Goal: Communication & Community: Answer question/provide support

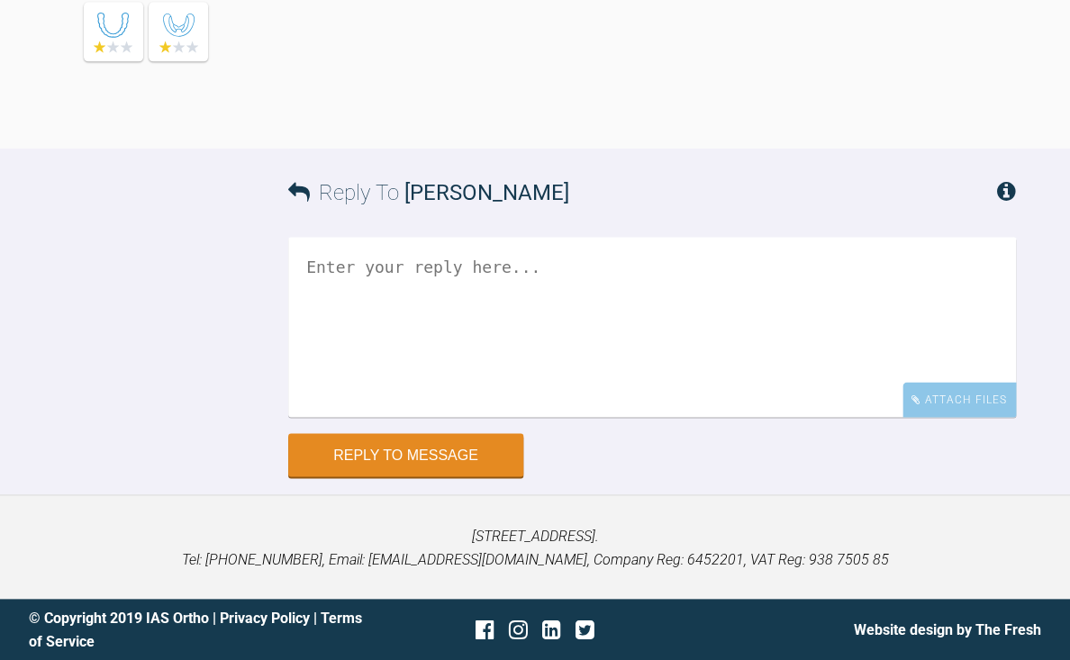
scroll to position [11899, 0]
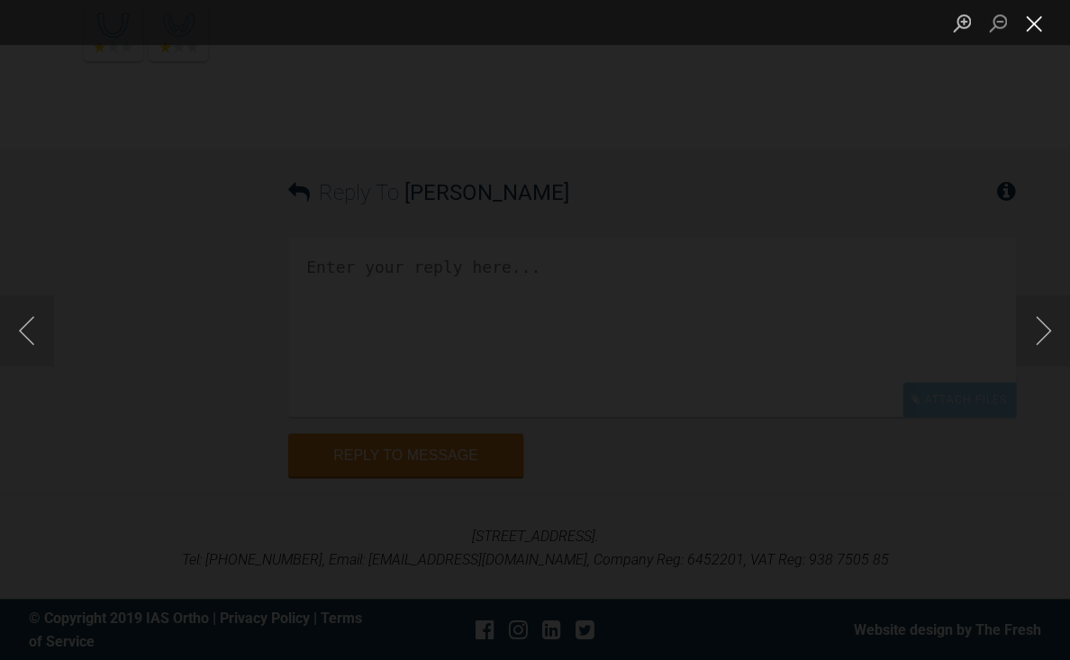
click at [1032, 31] on button "Close lightbox" at bounding box center [1034, 23] width 36 height 32
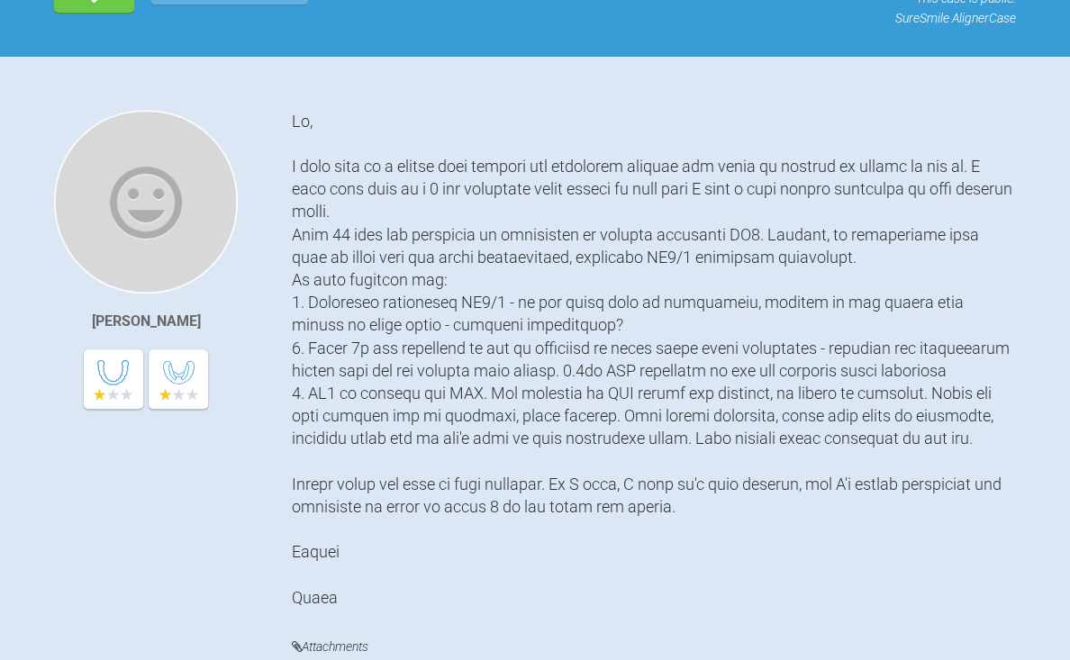
scroll to position [0, 0]
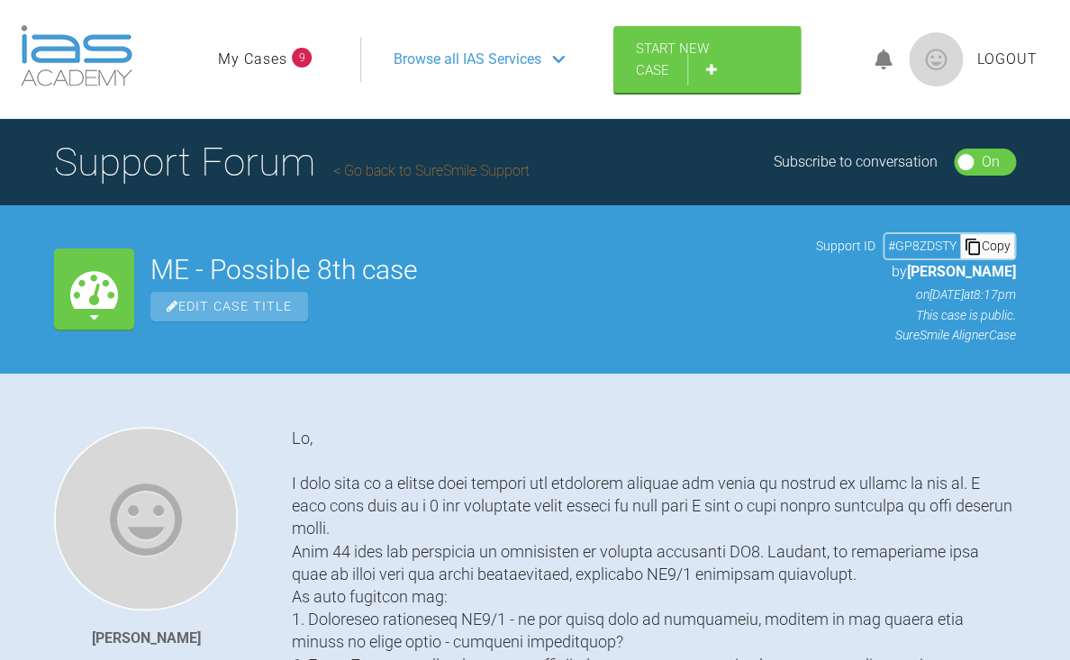
click at [265, 60] on link "My Cases" at bounding box center [252, 59] width 69 height 23
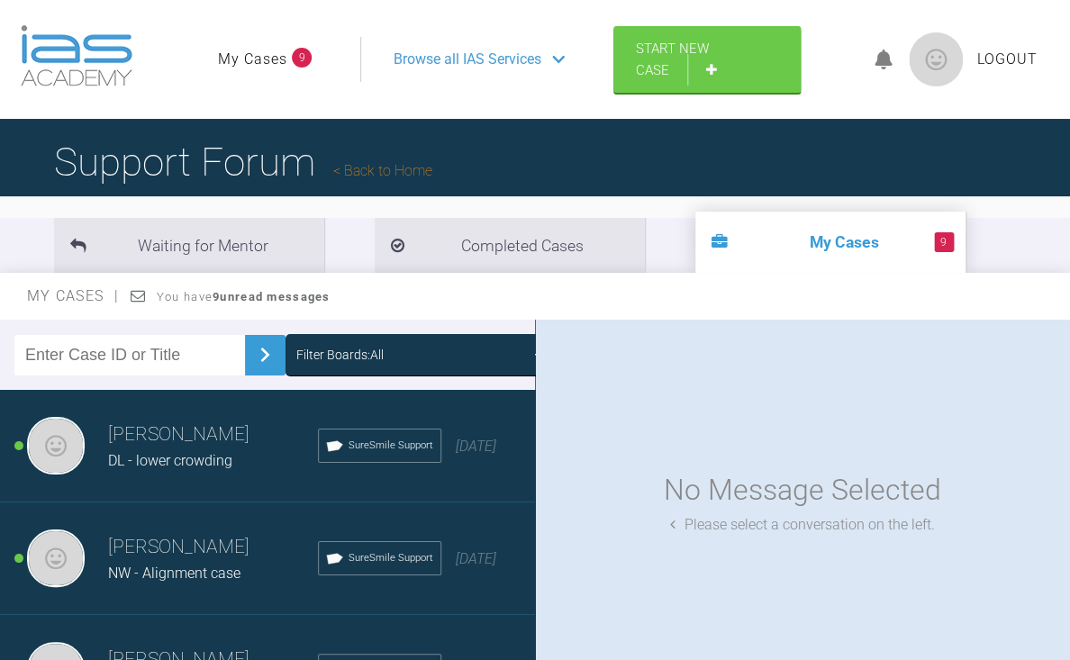
click at [386, 171] on link "Back to Home" at bounding box center [382, 170] width 99 height 17
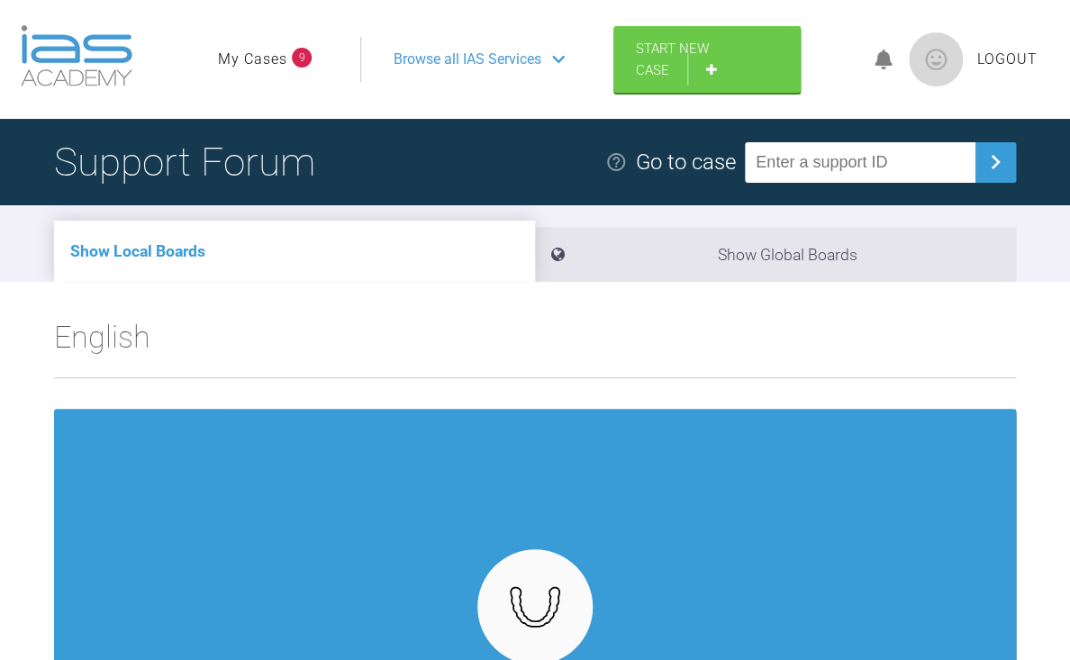
click at [273, 55] on link "My Cases" at bounding box center [252, 59] width 69 height 23
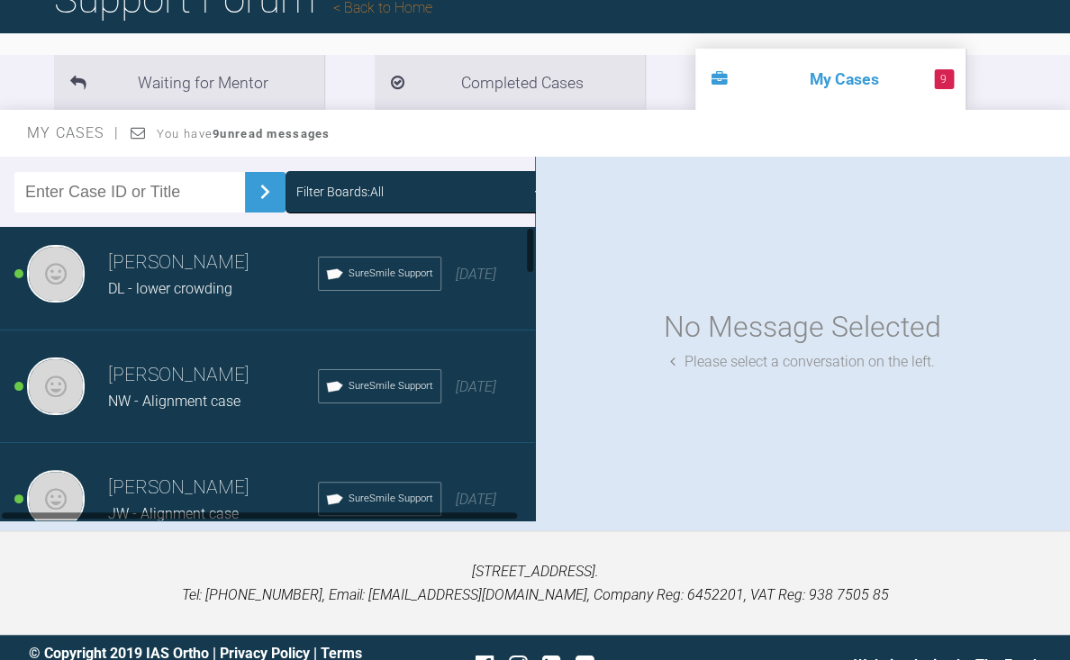
scroll to position [9, 0]
click at [225, 306] on div "[PERSON_NAME] DL - lower crowding SureSmile Support [DATE]" at bounding box center [267, 274] width 535 height 113
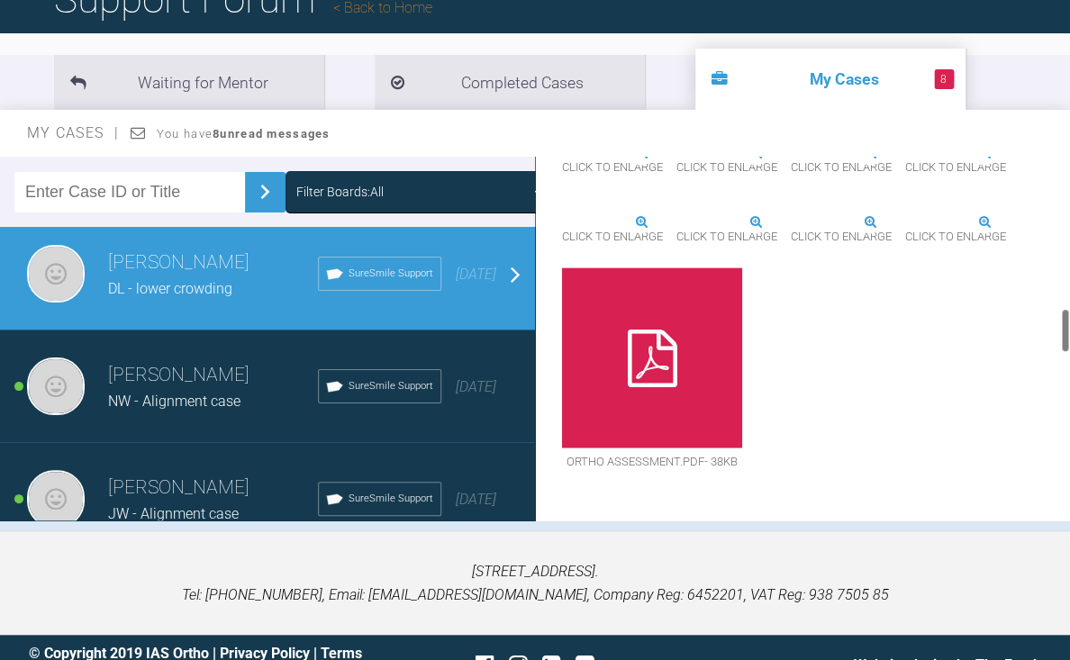
scroll to position [0, 0]
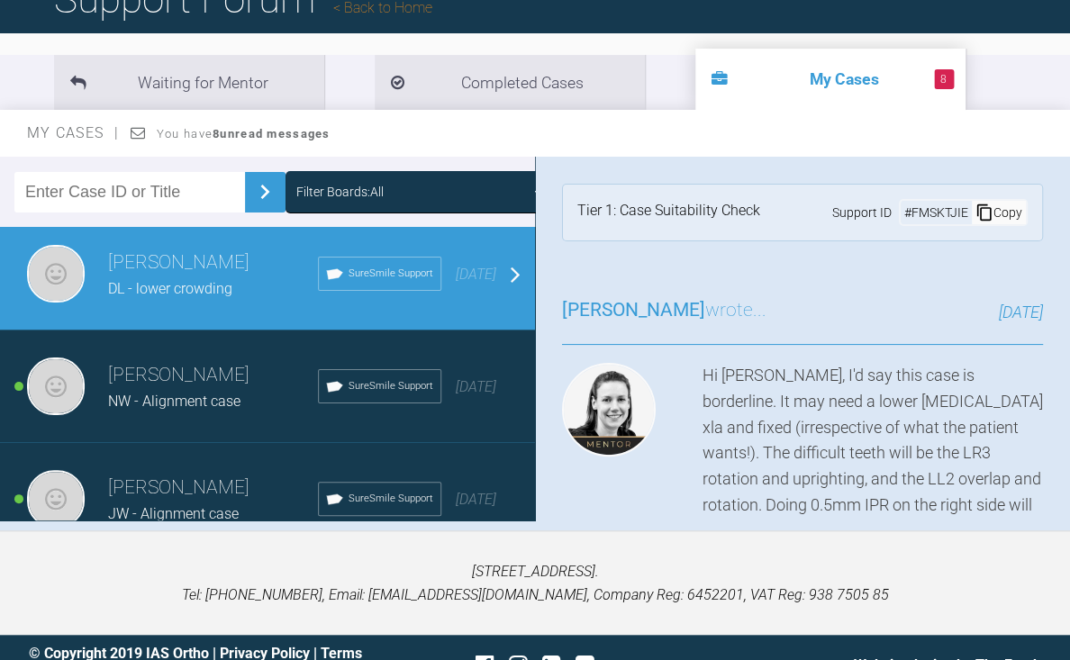
click at [998, 208] on div "Copy" at bounding box center [999, 212] width 54 height 23
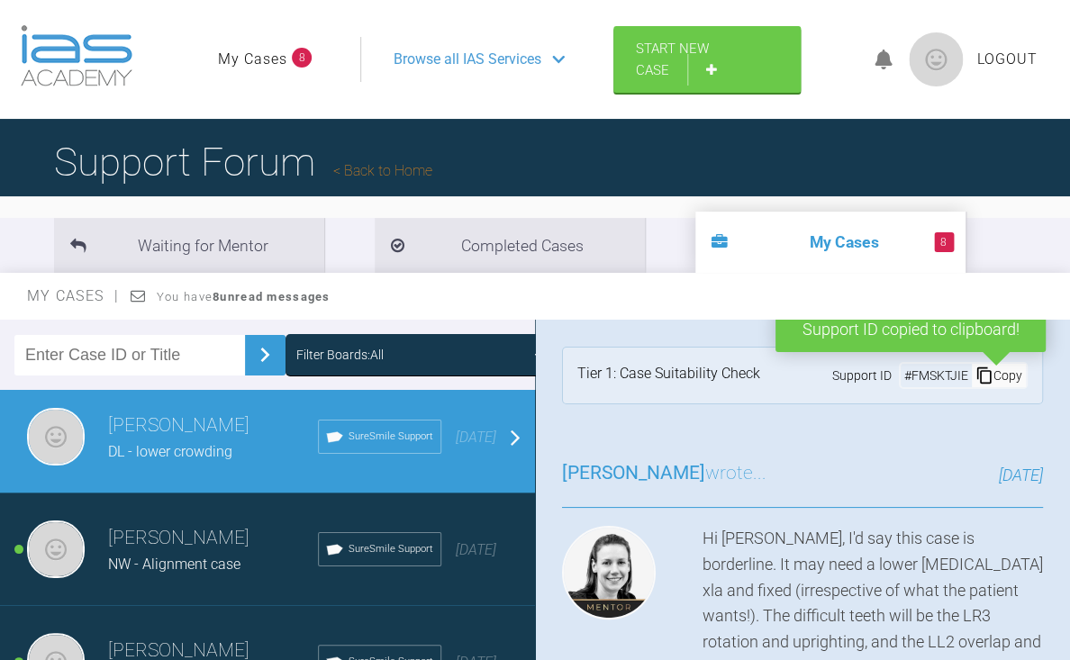
click at [456, 62] on span "Browse all IAS Services" at bounding box center [468, 59] width 148 height 23
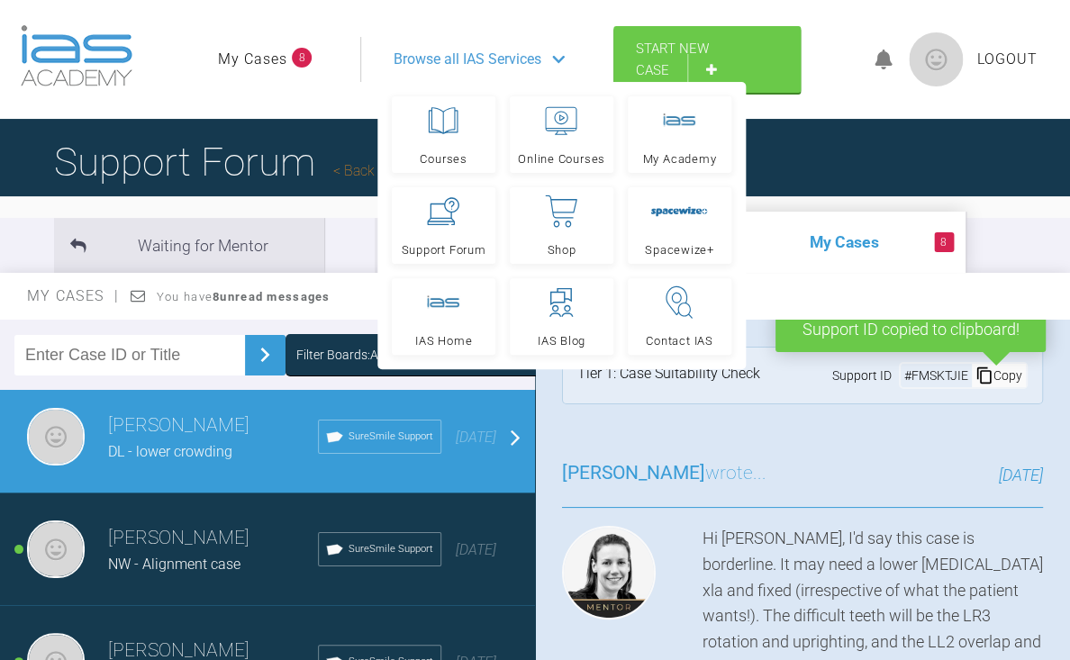
click at [315, 132] on h1 "Support Forum Back to Home" at bounding box center [243, 162] width 378 height 63
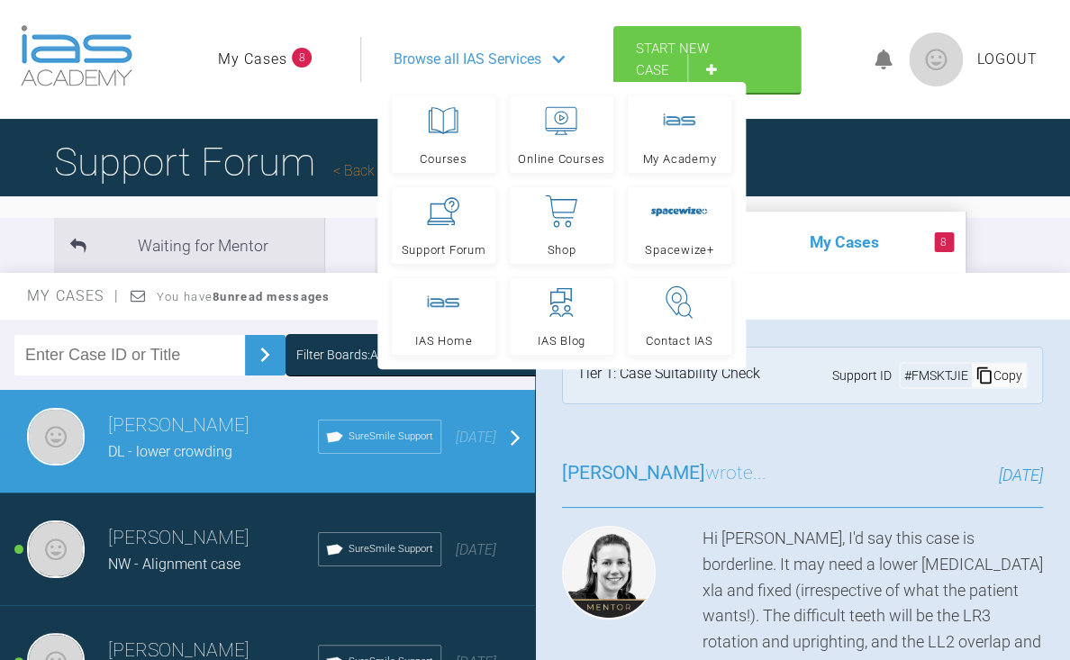
click at [354, 174] on link "Back to Home" at bounding box center [382, 170] width 99 height 17
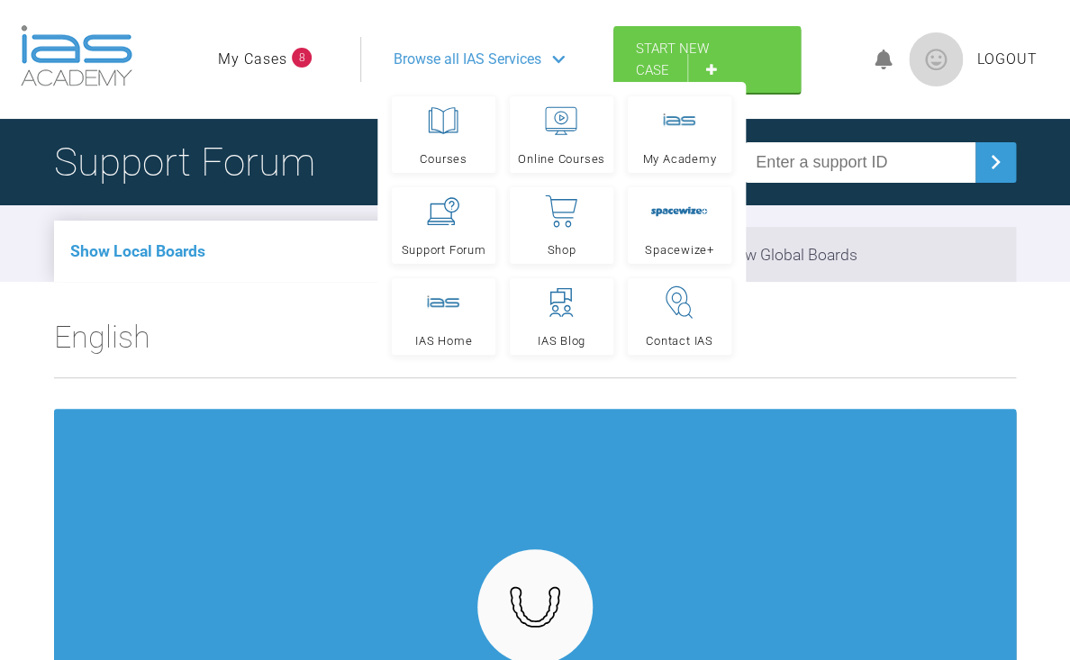
paste input "FMSKTJIE"
type input "FMSKTJIE"
click at [991, 177] on img at bounding box center [995, 162] width 29 height 29
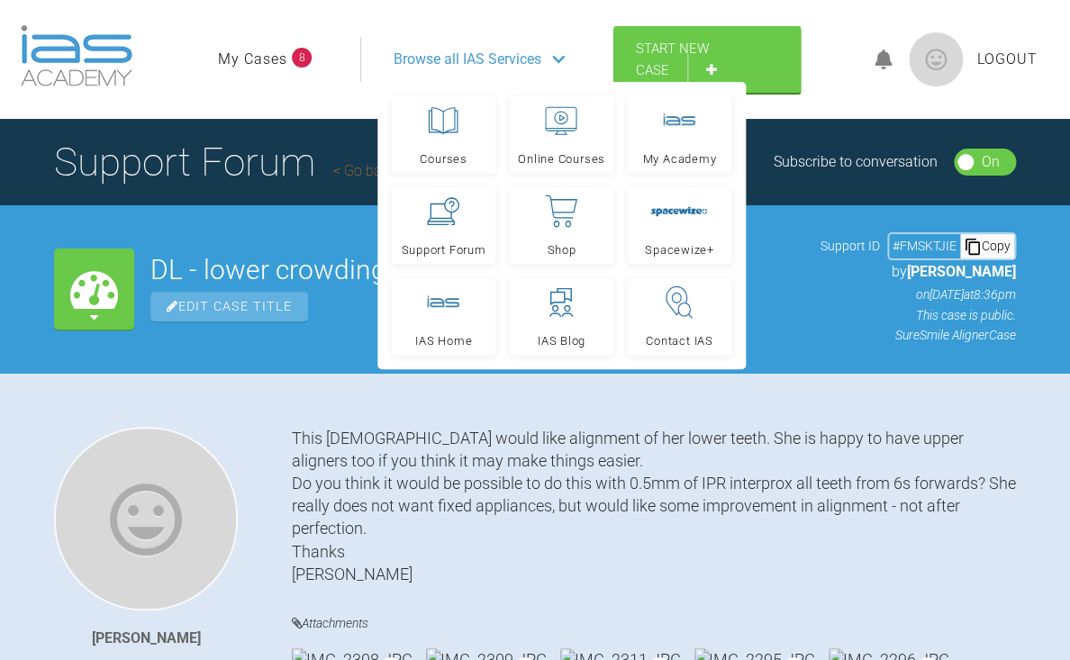
click at [511, 52] on span "Browse all IAS Services" at bounding box center [468, 59] width 148 height 23
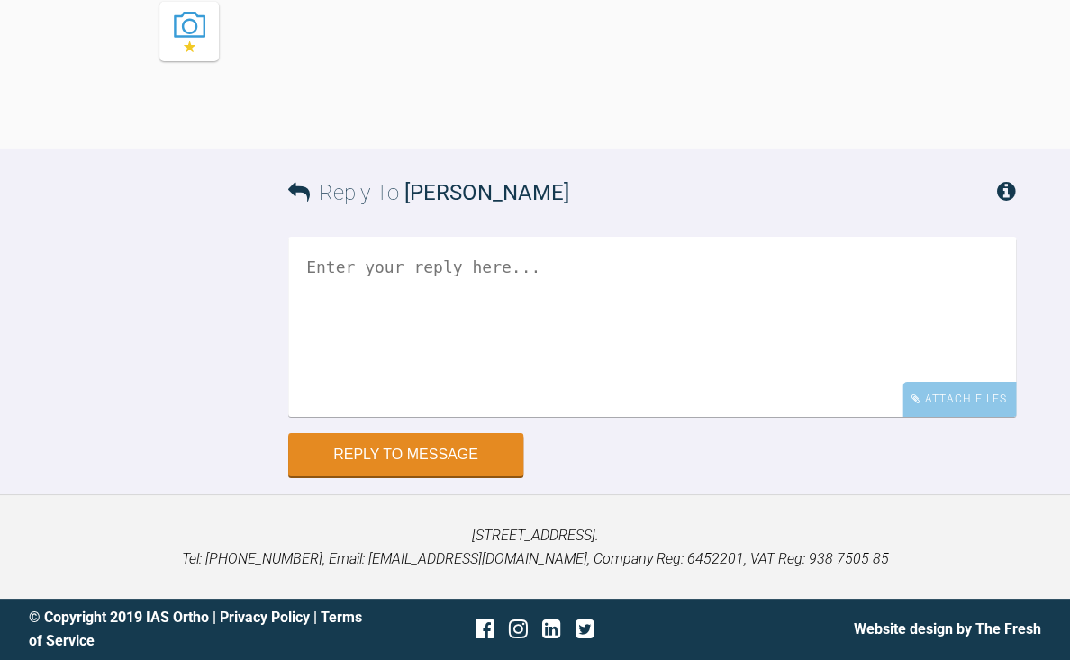
scroll to position [2264, 0]
click at [470, 417] on textarea at bounding box center [652, 327] width 728 height 180
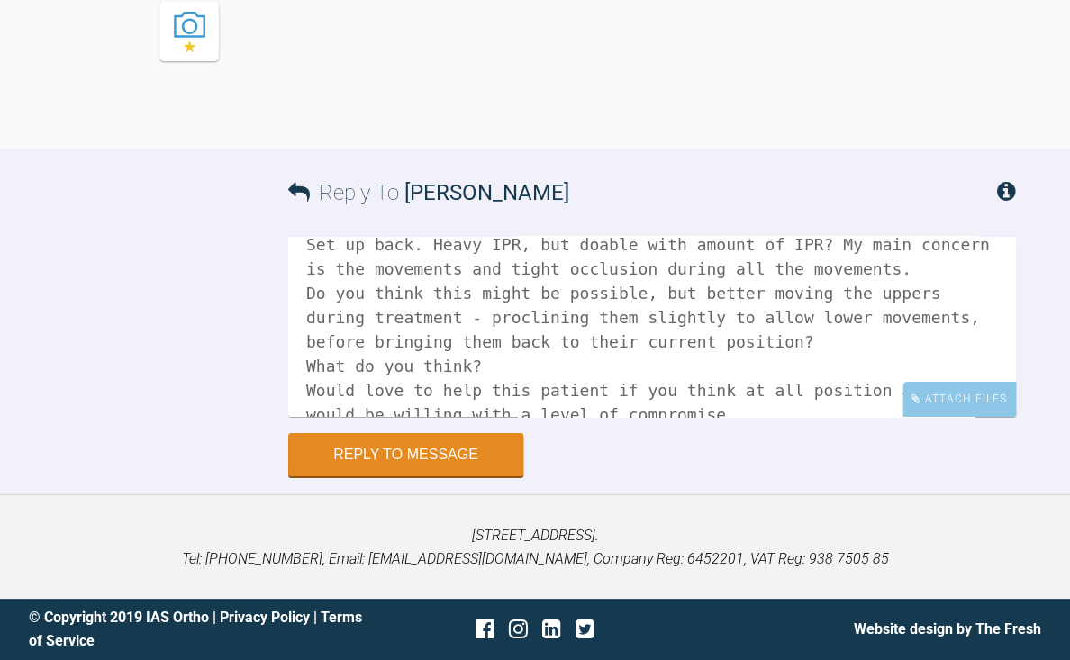
scroll to position [52, 0]
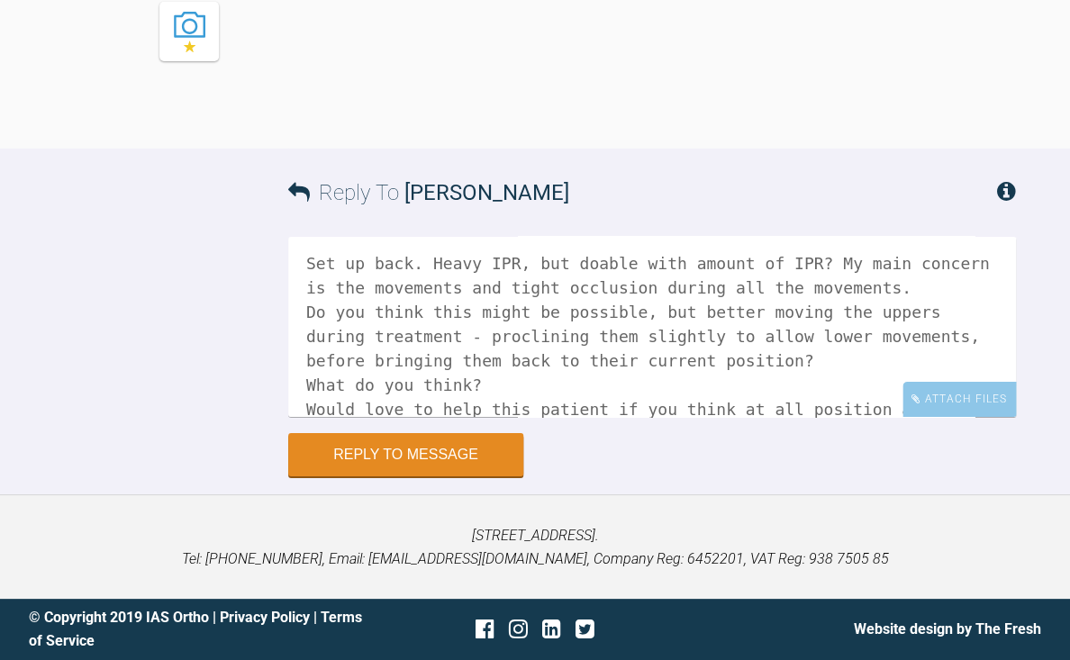
click at [461, 417] on textarea "Hi [PERSON_NAME], Set up back. Heavy IPR, but doable with amount of IPR? My mai…" at bounding box center [652, 327] width 728 height 180
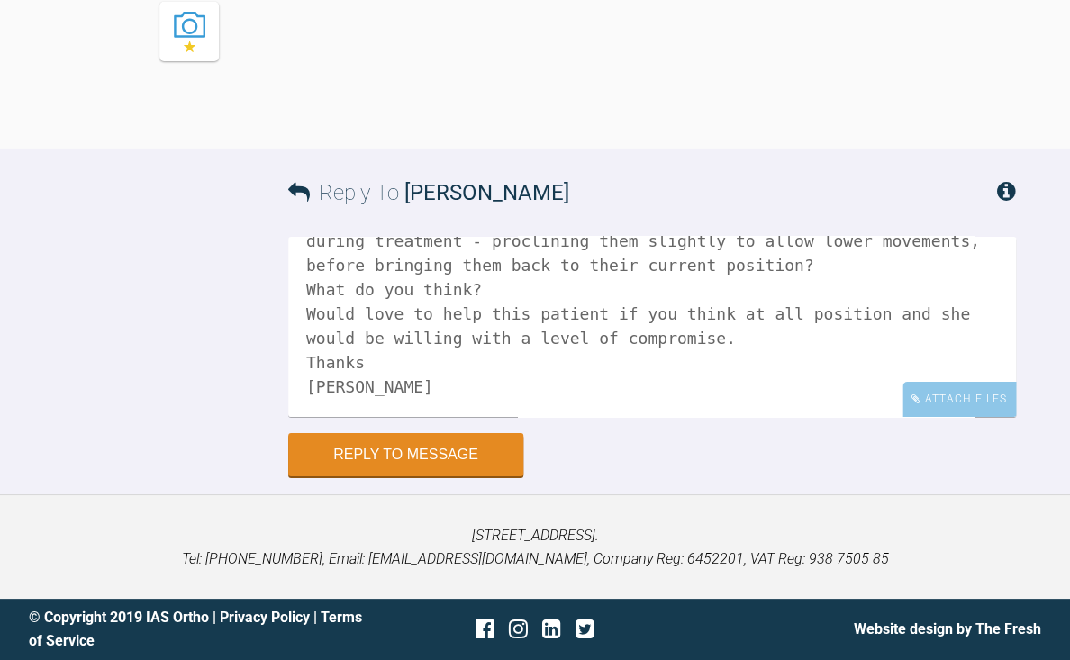
scroll to position [2335, 0]
click at [848, 417] on textarea "Hi [PERSON_NAME], Set up back. Heavy IPR, but doable with amount of IPR? My mai…" at bounding box center [652, 327] width 728 height 180
type textarea "Hi [PERSON_NAME], Set up back. Heavy IPR, but doable with amount of IPR? My mai…"
click at [477, 478] on button "Reply to Message" at bounding box center [405, 456] width 235 height 43
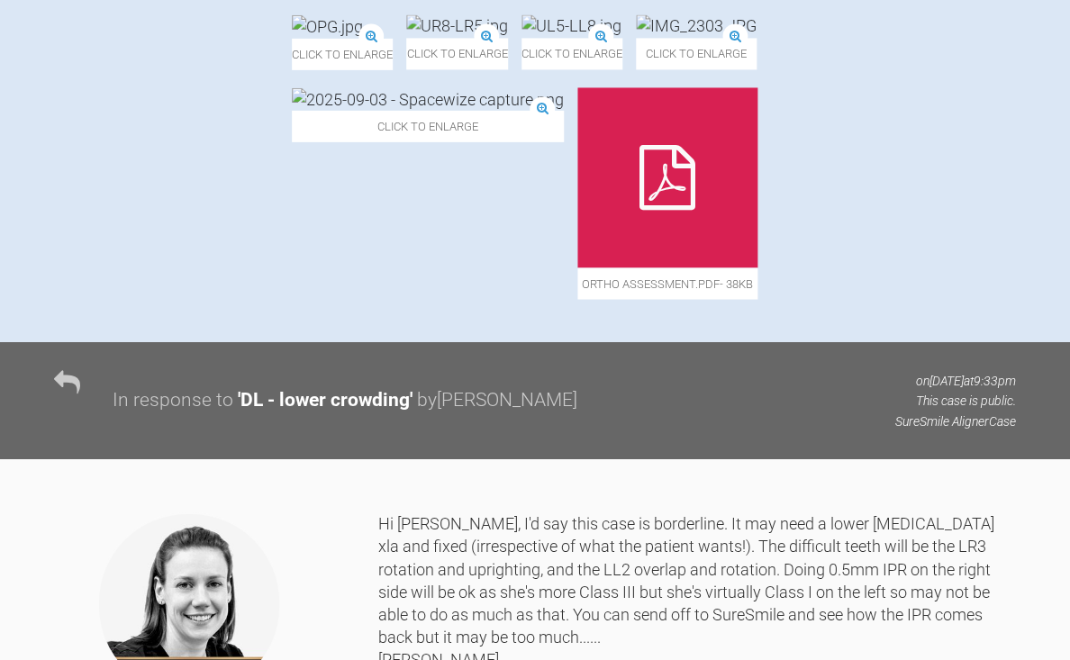
scroll to position [866, 0]
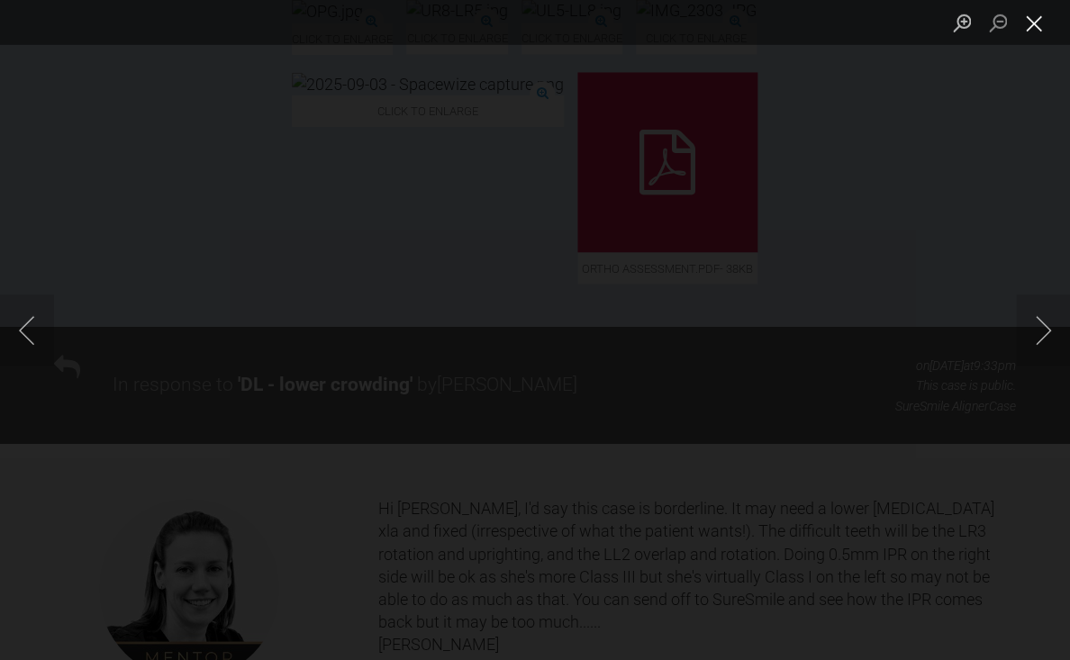
click at [1038, 22] on button "Close lightbox" at bounding box center [1034, 23] width 36 height 32
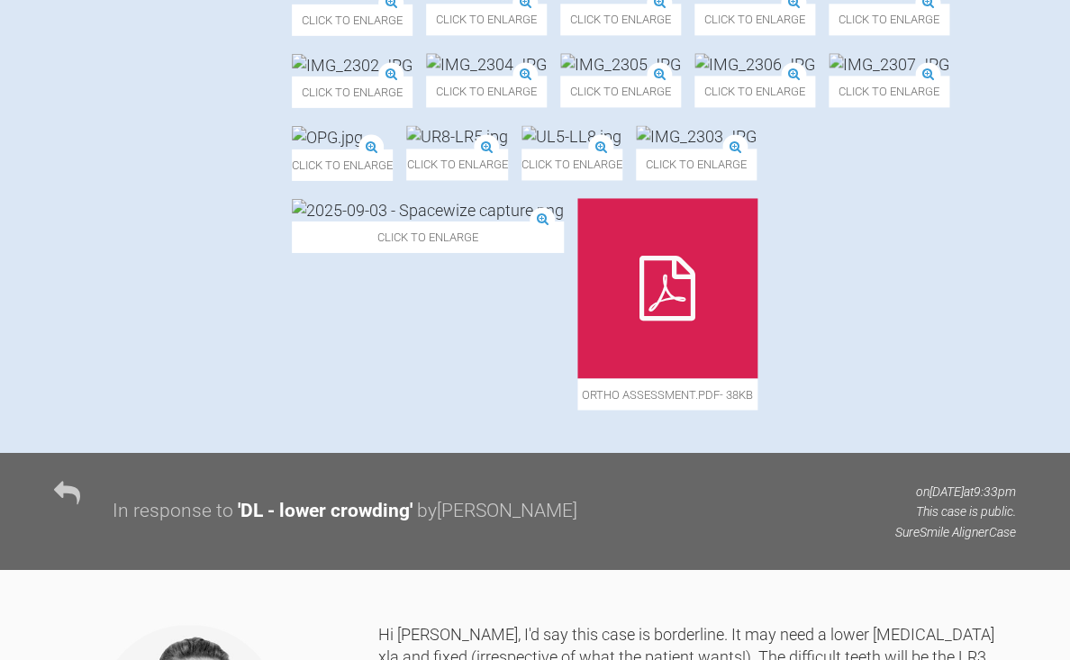
scroll to position [753, 0]
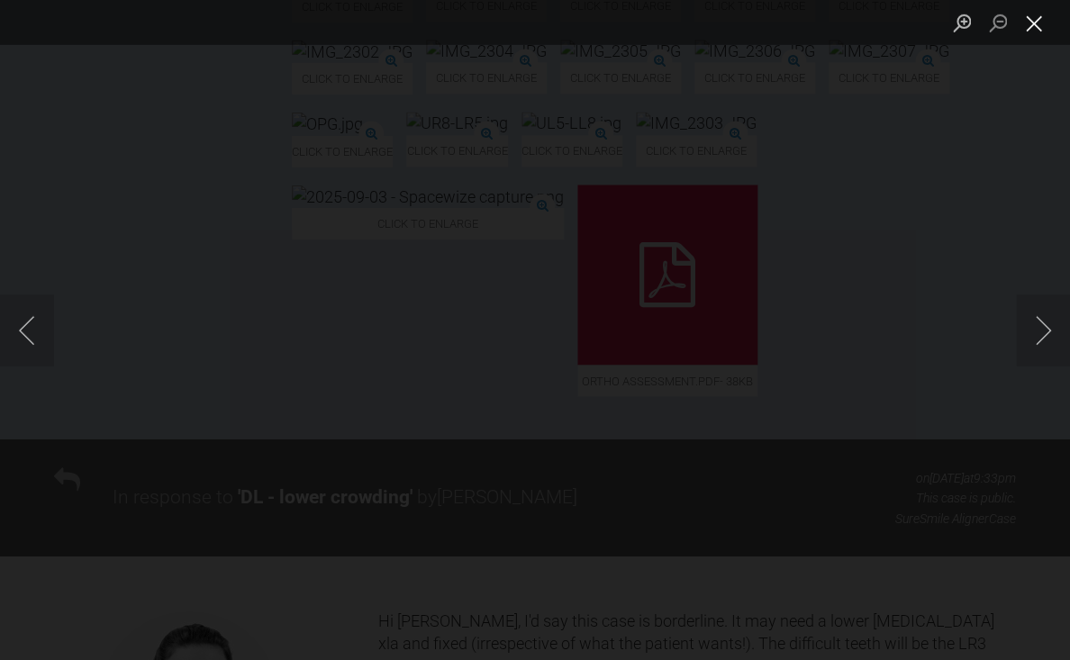
click at [1034, 25] on button "Close lightbox" at bounding box center [1034, 23] width 36 height 32
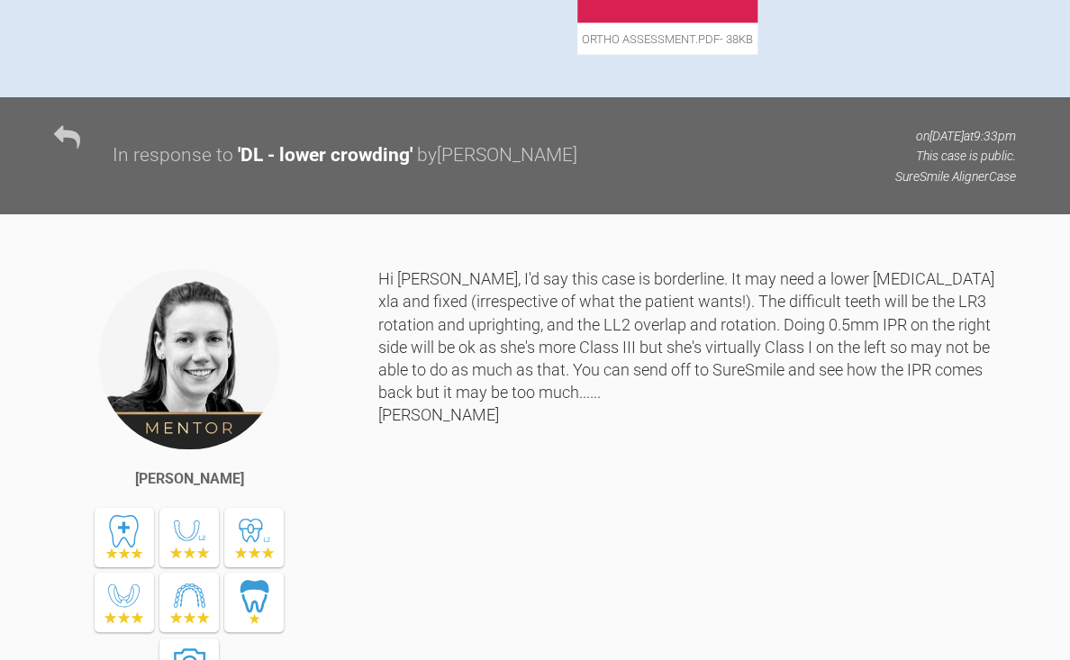
scroll to position [1096, 0]
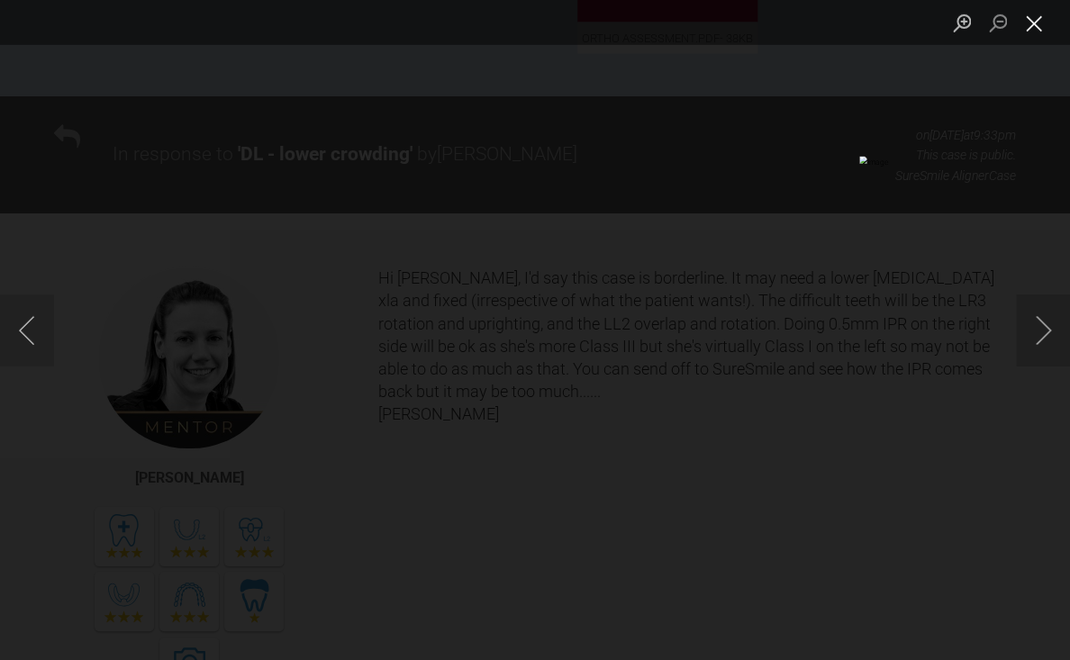
click at [1034, 30] on button "Close lightbox" at bounding box center [1034, 23] width 36 height 32
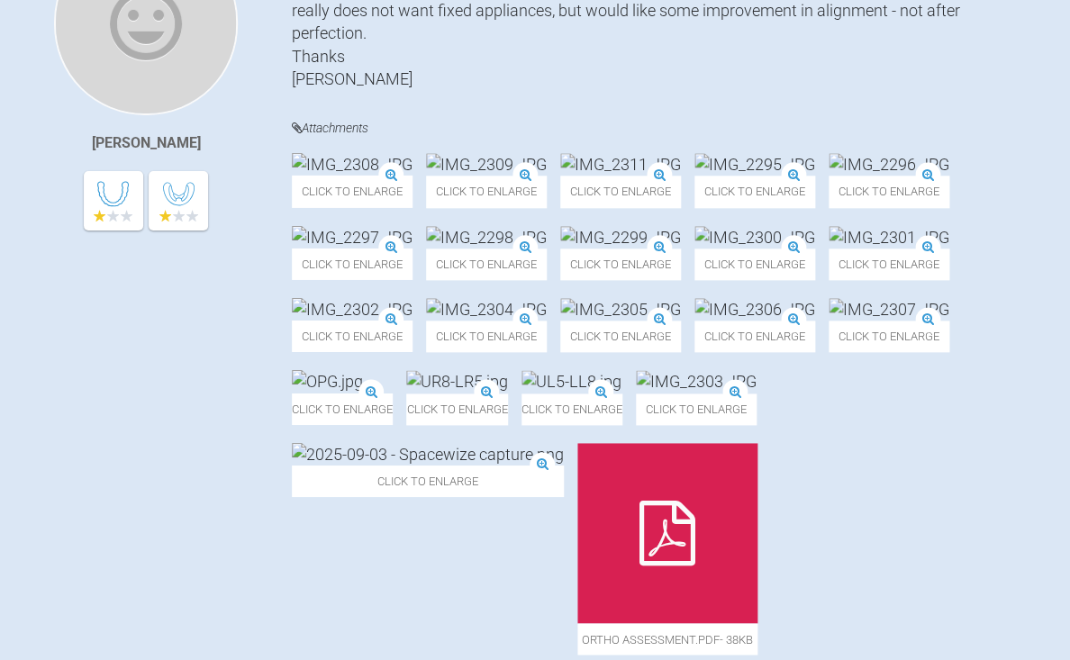
scroll to position [500, 0]
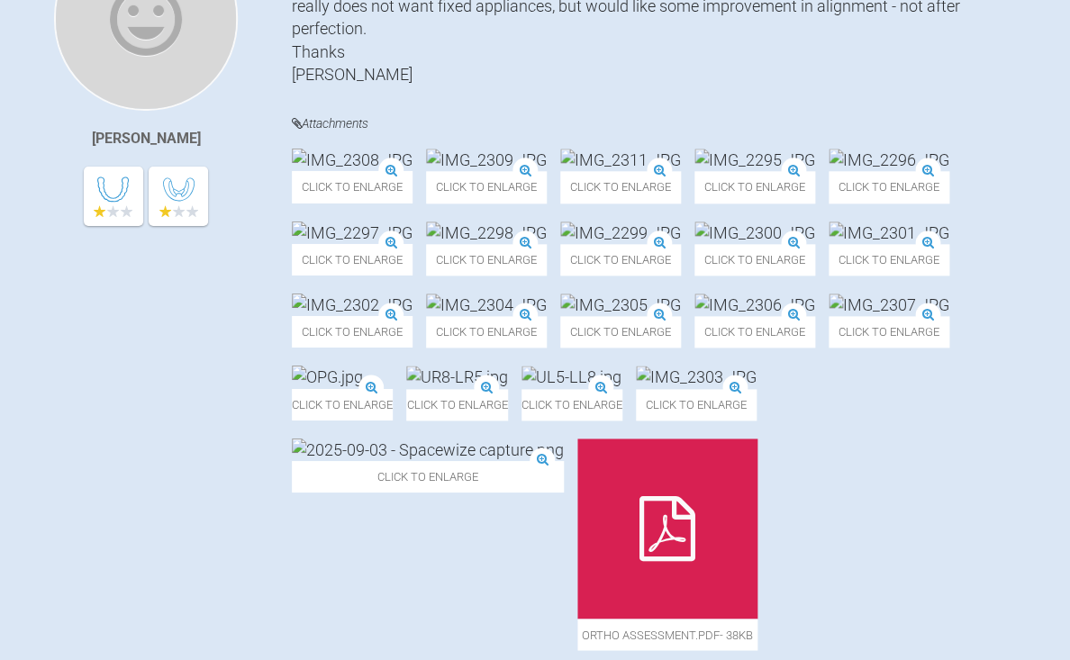
click at [547, 171] on img at bounding box center [486, 160] width 121 height 23
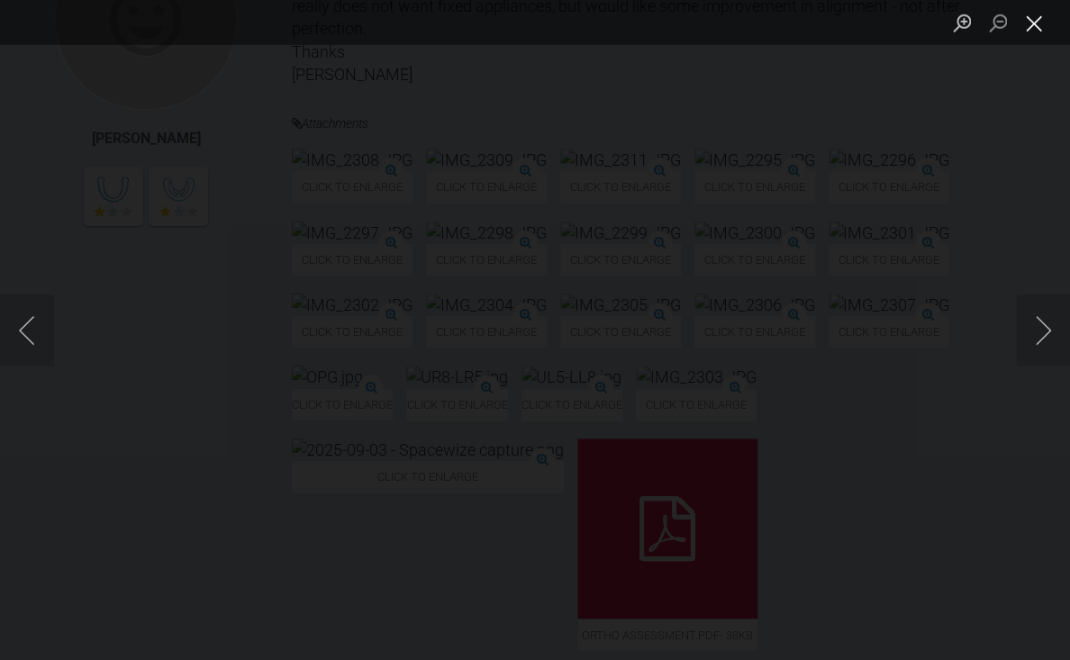
click at [1032, 29] on button "Close lightbox" at bounding box center [1034, 23] width 36 height 32
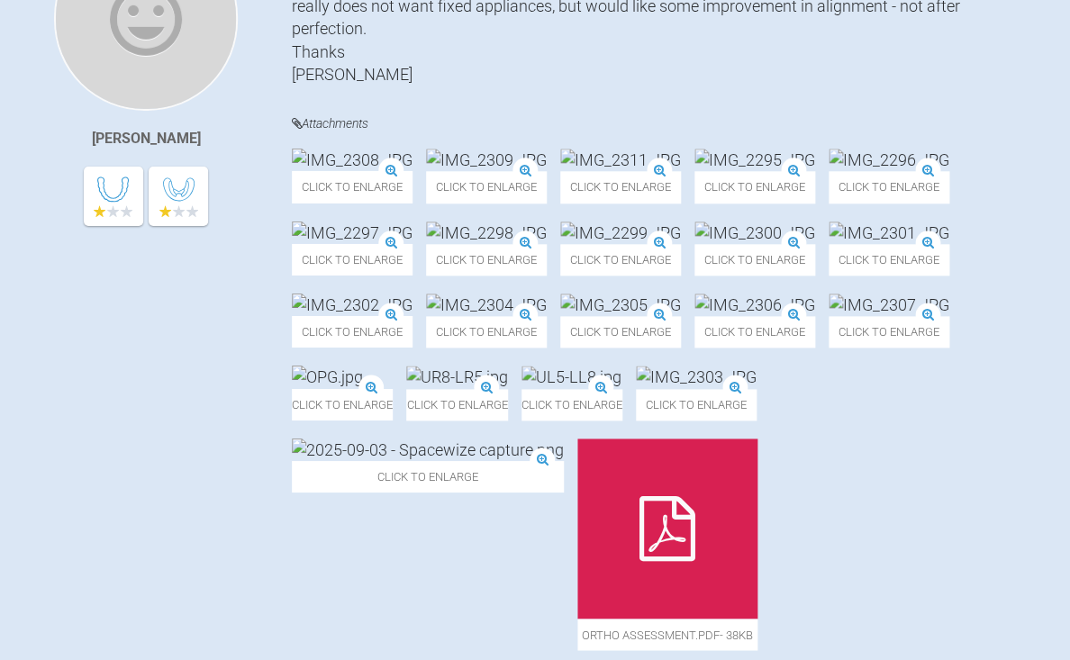
click at [695, 171] on img at bounding box center [755, 160] width 121 height 23
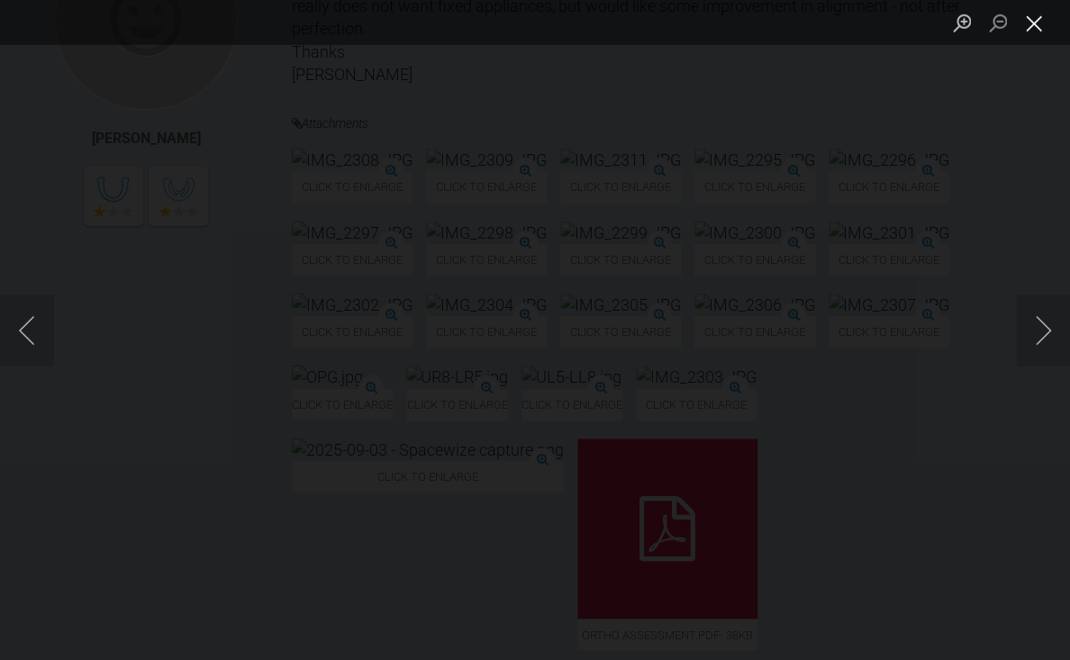
click at [1035, 24] on button "Close lightbox" at bounding box center [1034, 23] width 36 height 32
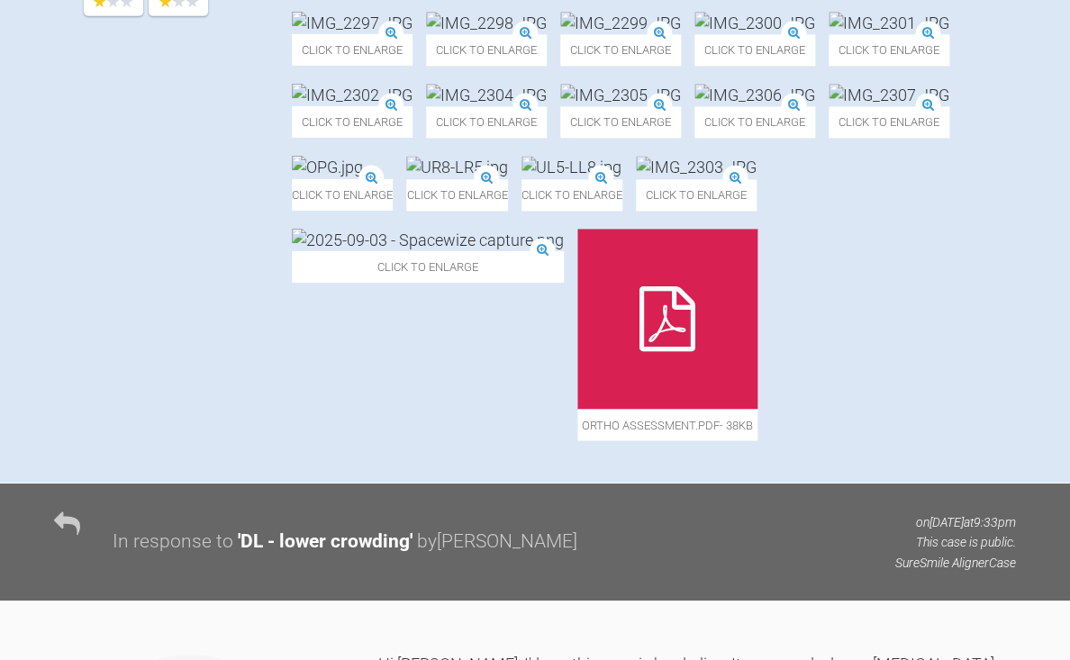
scroll to position [711, 0]
click at [413, 105] on img at bounding box center [352, 94] width 121 height 23
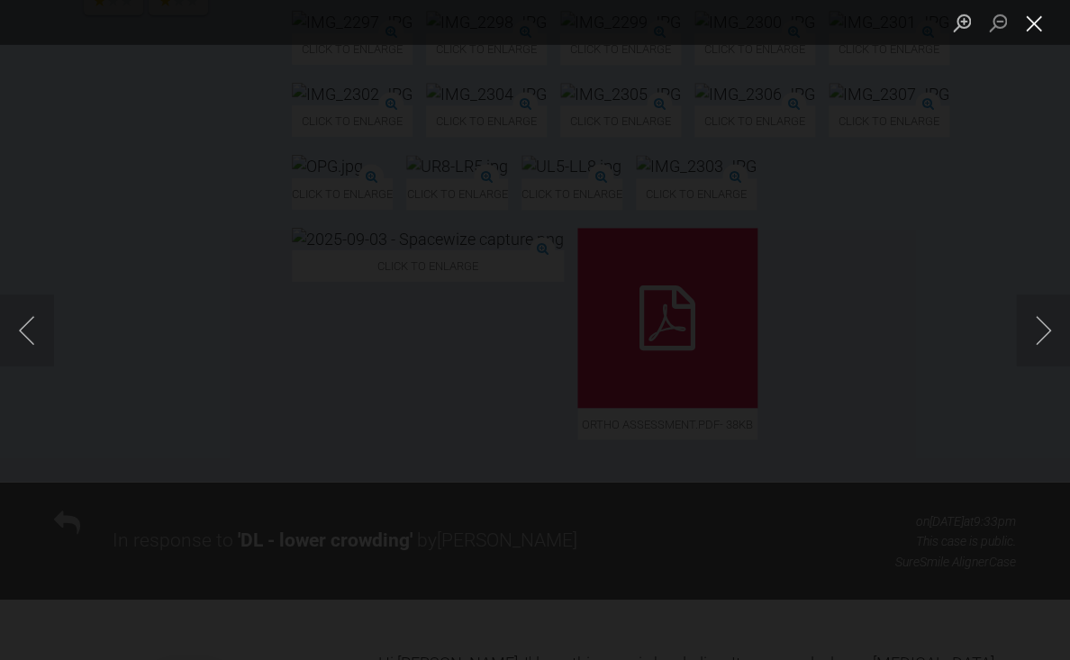
click at [1035, 25] on button "Close lightbox" at bounding box center [1034, 23] width 36 height 32
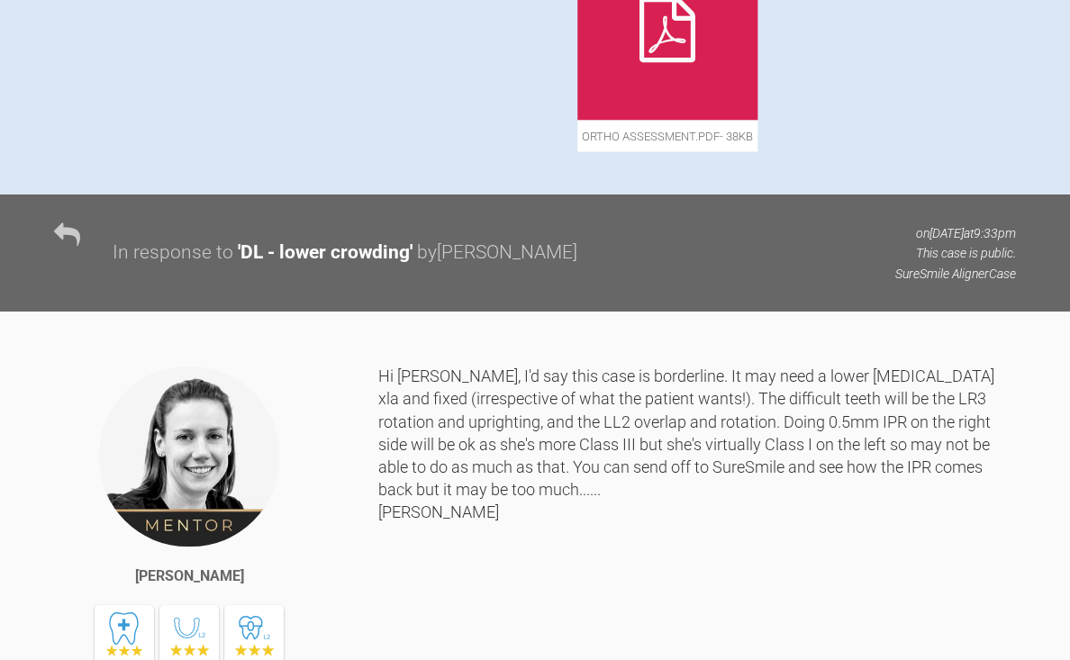
scroll to position [1000, 0]
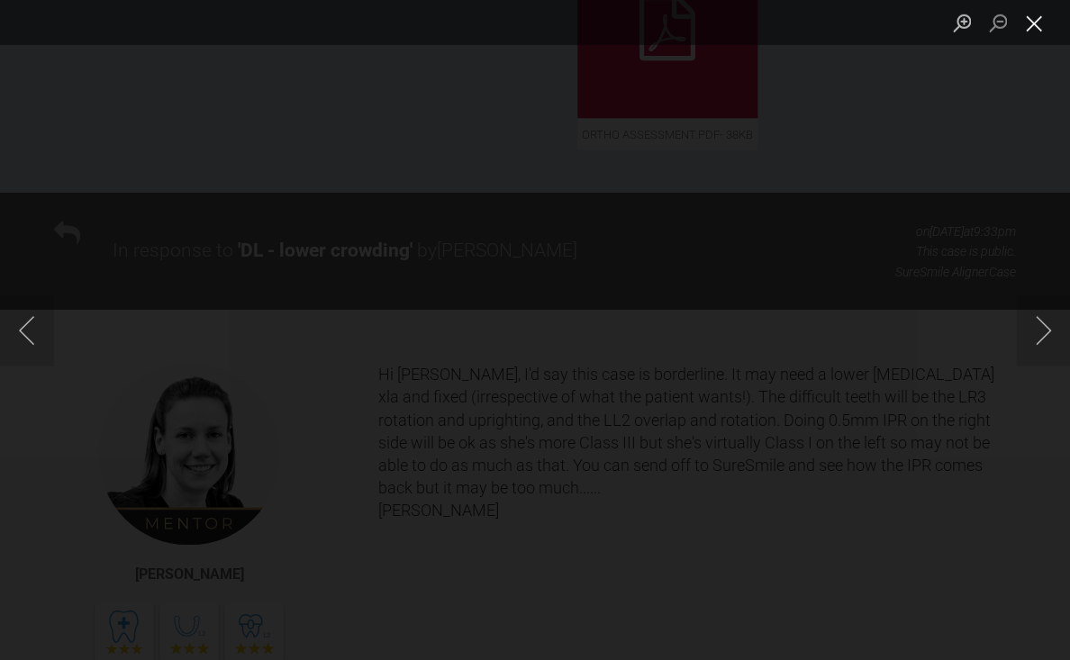
click at [1033, 28] on button "Close lightbox" at bounding box center [1034, 23] width 36 height 32
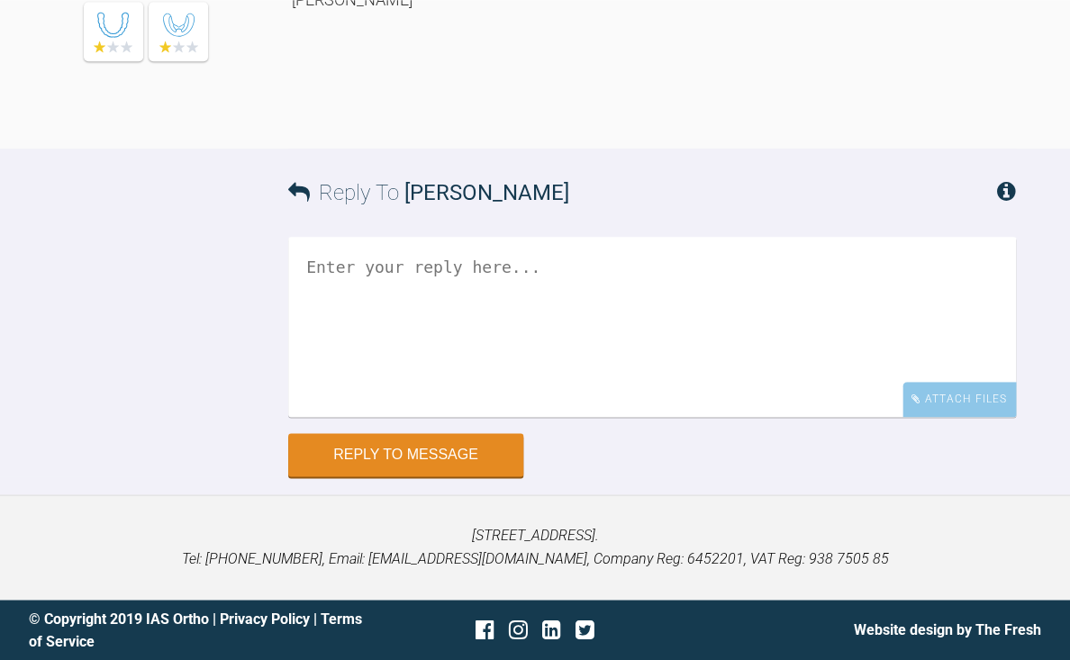
scroll to position [2649, 0]
drag, startPoint x: 532, startPoint y: 210, endPoint x: 645, endPoint y: 345, distance: 175.9
